Goal: Task Accomplishment & Management: Manage account settings

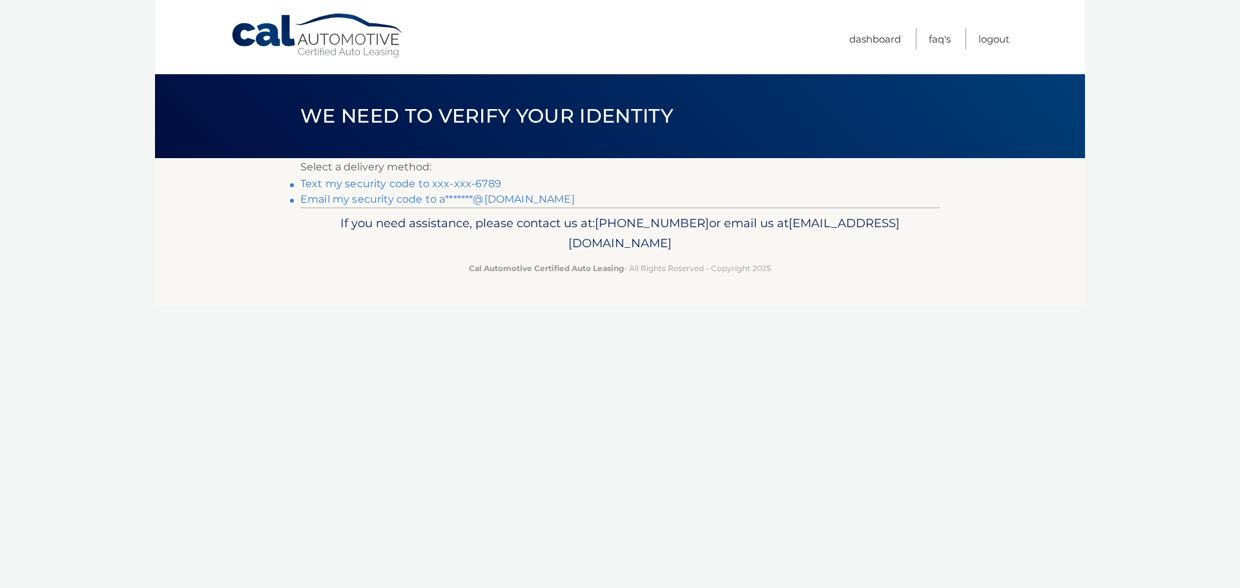
click at [424, 183] on link "Text my security code to xxx-xxx-6789" at bounding box center [400, 184] width 201 height 12
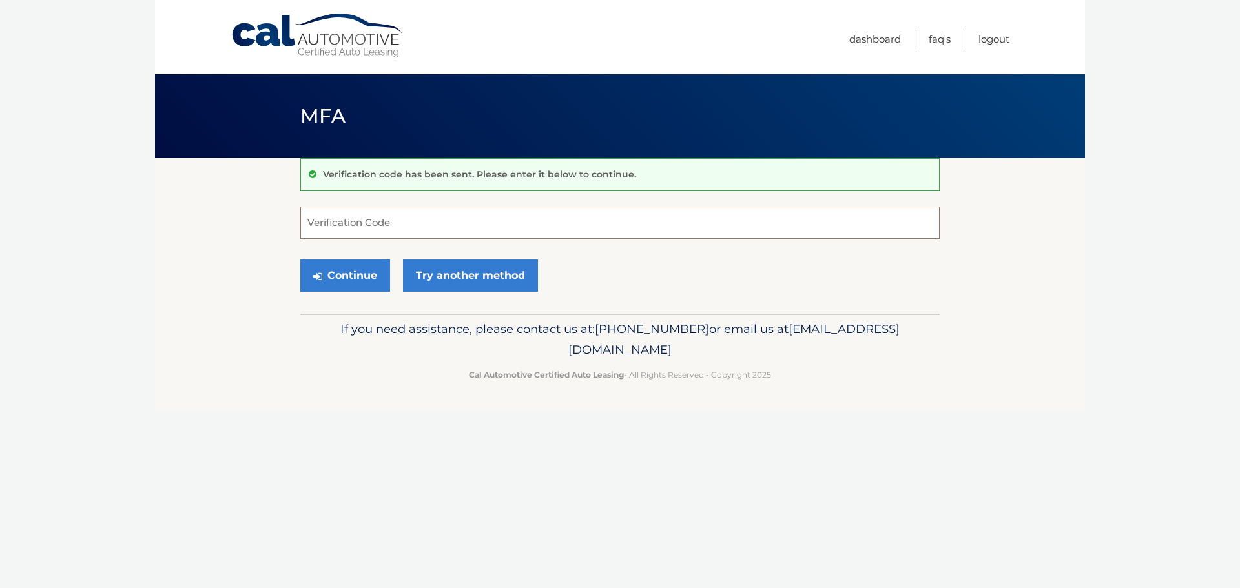
click at [453, 225] on input "Verification Code" at bounding box center [619, 223] width 639 height 32
type input "366549"
click at [300, 260] on button "Continue" at bounding box center [345, 276] width 90 height 32
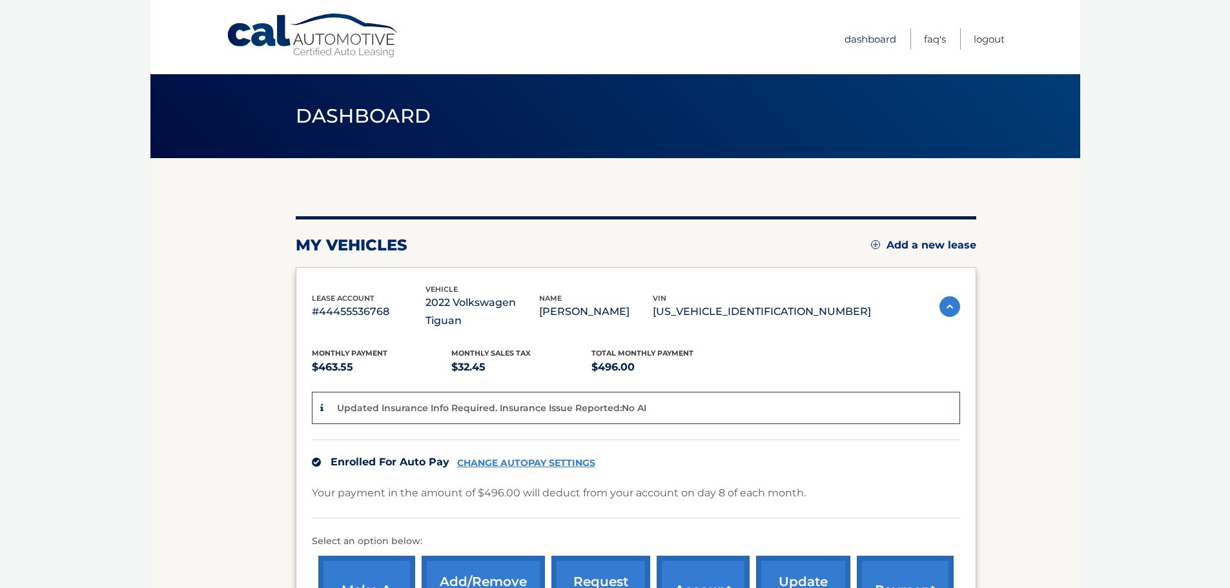
click at [856, 37] on link "Dashboard" at bounding box center [870, 38] width 52 height 21
